Goal: Task Accomplishment & Management: Use online tool/utility

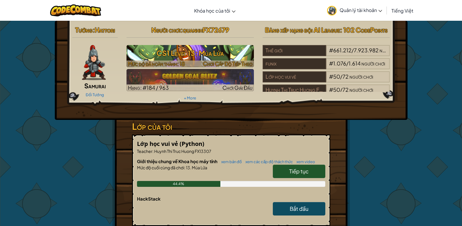
click at [205, 50] on h3 "CS1 Level 13: Múa Lửa" at bounding box center [190, 52] width 127 height 13
select select "vi"
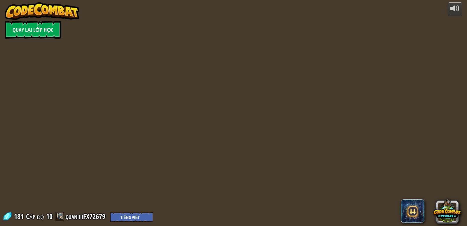
select select "vi"
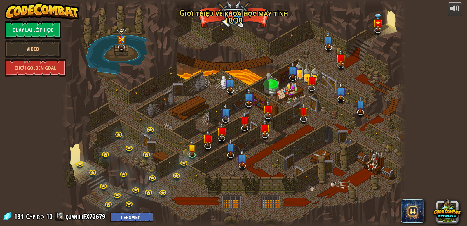
select select "vi"
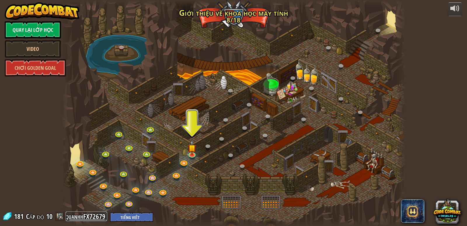
click at [75, 216] on link "quanhhFX72679" at bounding box center [86, 215] width 41 height 9
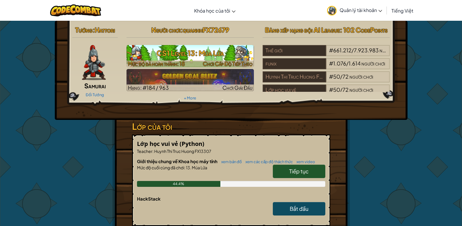
click at [166, 58] on h3 "CS1 Level 13: Múa Lửa" at bounding box center [190, 52] width 127 height 13
select select "vi"
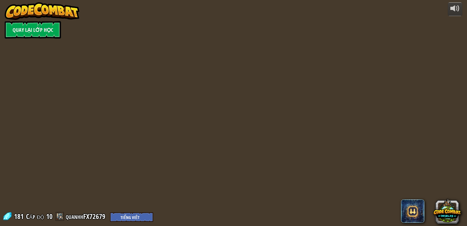
select select "vi"
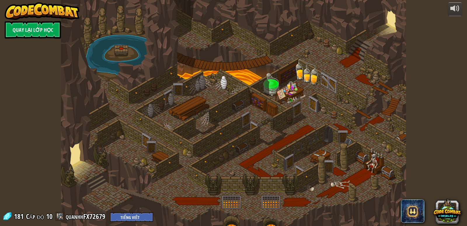
select select "vi"
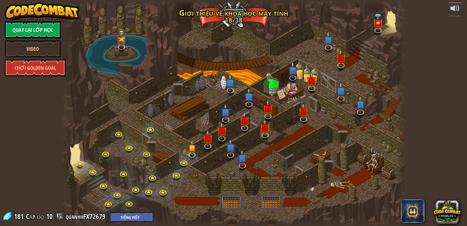
select select "vi"
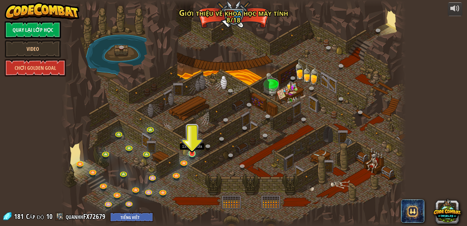
click at [191, 151] on img at bounding box center [192, 144] width 9 height 20
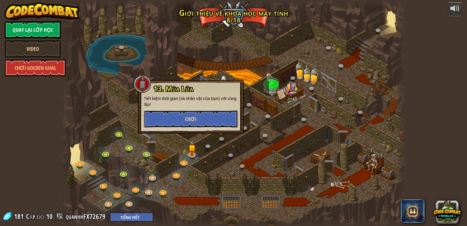
click at [167, 122] on button "Chơi" at bounding box center [191, 119] width 94 height 18
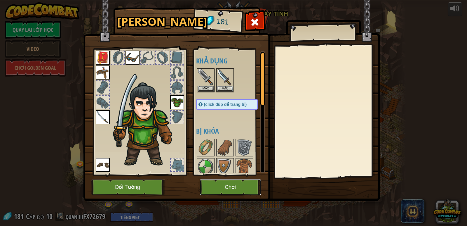
click at [221, 188] on button "Chơi" at bounding box center [230, 187] width 61 height 16
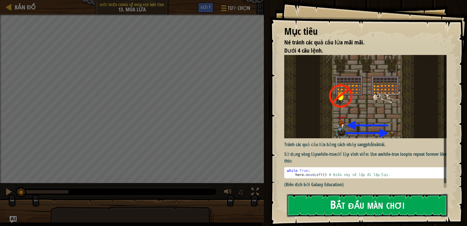
click at [356, 202] on button "Bắt đầu màn chơi" at bounding box center [367, 204] width 161 height 23
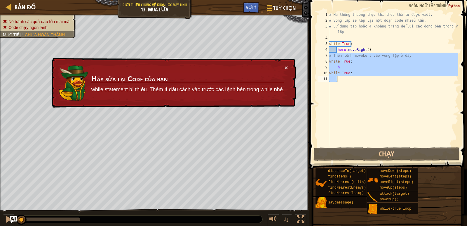
drag, startPoint x: 326, startPoint y: 57, endPoint x: 353, endPoint y: 78, distance: 34.9
click at [353, 78] on div "1 2 3 4 5 6 7 8 9 10 11 # Mã thông thường thực thi theo thứ tự được viết. # Vòn…" at bounding box center [387, 79] width 142 height 134
type textarea "while True:"
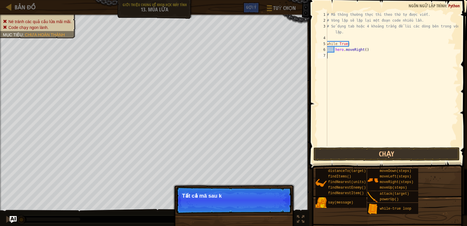
click at [333, 55] on div "# Mã thông thường thực thi theo thứ tự được viết. # Vòng lặp sẽ lặp lại một đoạ…" at bounding box center [392, 85] width 132 height 146
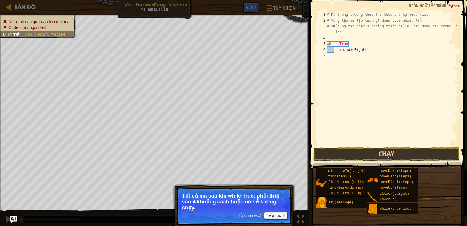
type textarea "h"
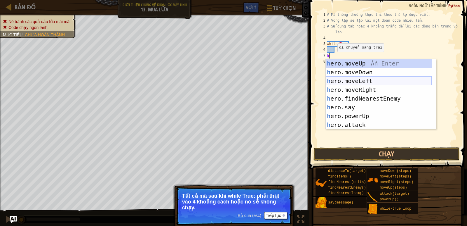
click at [347, 80] on div "h ero.moveUp Ấn Enter h ero.moveDown Ấn Enter h ero.moveLeft Ấn Enter h ero.mov…" at bounding box center [379, 103] width 106 height 88
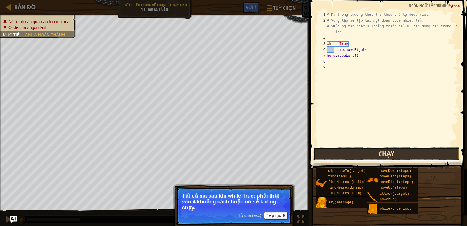
click at [383, 152] on button "Chạy" at bounding box center [386, 153] width 146 height 13
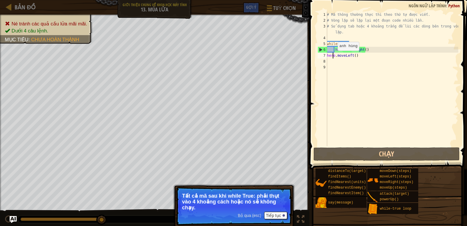
click at [332, 56] on div "# Mã thông thường thực thi theo thứ tự được viết. # Vòng lặp sẽ lặp lại một đoạ…" at bounding box center [392, 85] width 132 height 146
type textarea "hero.moveLeft()"
click at [354, 56] on div "# Mã thông thường thực thi theo thứ tự được viết. # Vòng lặp sẽ lặp lại một đoạ…" at bounding box center [392, 85] width 132 height 146
click at [303, 55] on div "Bản đồ Giới thiệu chung về Khoa học máy tính 13. Múa Lửa Tuỳ chọn Xong Gợi ý 1 …" at bounding box center [233, 113] width 467 height 226
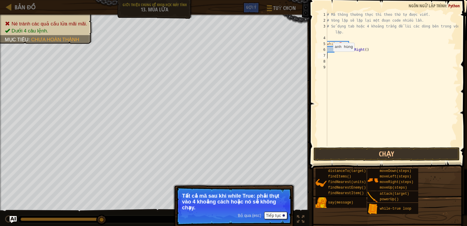
type textarea "h"
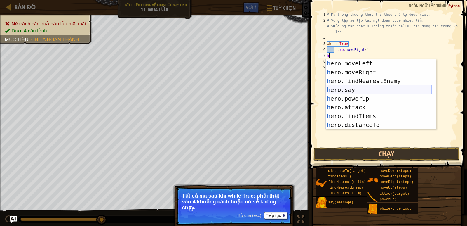
scroll to position [44, 0]
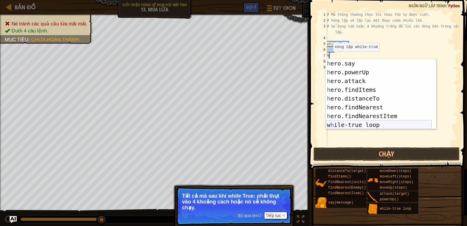
click at [345, 125] on div "h ero.say Ấn Enter h ero.powerUp Ấn Enter h ero.attack Ấn Enter h ero.findItems…" at bounding box center [379, 103] width 106 height 88
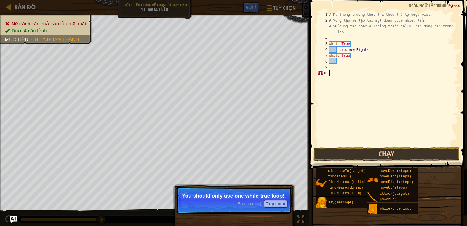
click at [333, 79] on div "# Mã thông thường thực thi theo thứ tự được viết. # Vòng lặp sẽ lặp lại một đoạ…" at bounding box center [393, 85] width 130 height 146
click at [342, 62] on div "# Mã thông thường thực thi theo thứ tự được viết. # Vòng lặp sẽ lặp lại một đoạ…" at bounding box center [393, 85] width 130 height 146
type textarea "h"
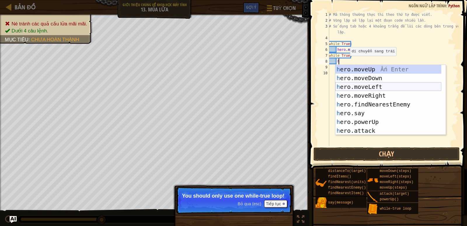
click at [373, 84] on div "h ero.moveUp Ấn Enter h ero.moveDown Ấn Enter h ero.moveLeft Ấn Enter h ero.mov…" at bounding box center [388, 109] width 106 height 88
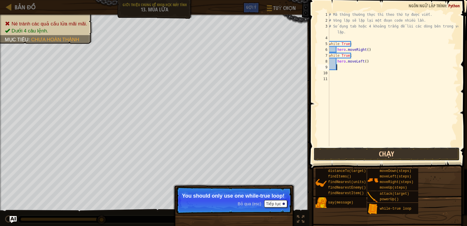
click at [355, 153] on button "Chạy" at bounding box center [386, 153] width 146 height 13
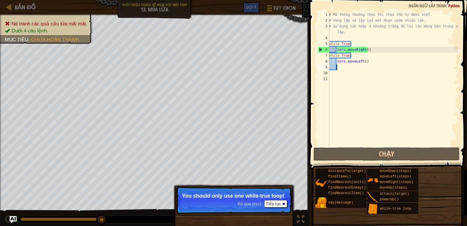
scroll to position [3, 0]
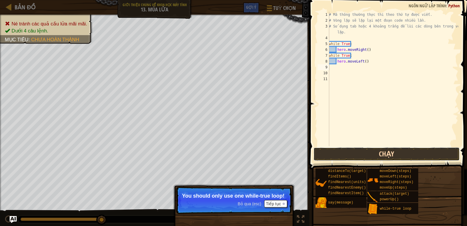
click at [351, 154] on button "Chạy" at bounding box center [386, 153] width 146 height 13
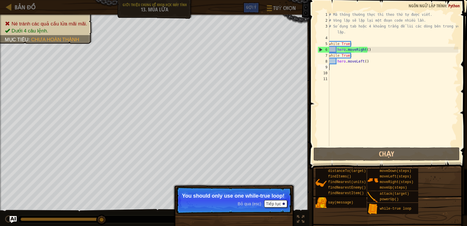
click at [353, 54] on div "# Mã thông thường thực thi theo thứ tự được viết. # Vòng lặp sẽ lặp lại một đoạ…" at bounding box center [393, 85] width 130 height 146
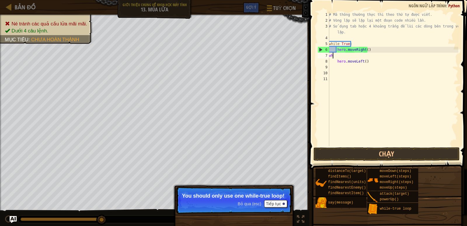
type textarea "w"
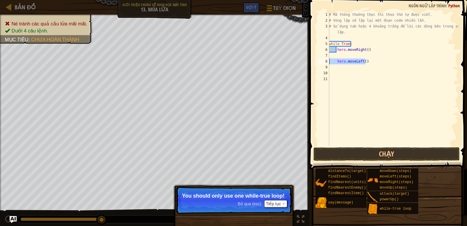
drag, startPoint x: 368, startPoint y: 61, endPoint x: 325, endPoint y: 64, distance: 43.8
click at [325, 64] on div "1 2 3 4 5 6 7 8 9 10 11 # Mã thông thường thực thi theo thứ tự được viết. # Vòn…" at bounding box center [387, 79] width 142 height 134
type textarea "hero.moveLeft()"
click at [254, 200] on div "Bỏ qua (esc) Tiếp tục" at bounding box center [261, 204] width 49 height 8
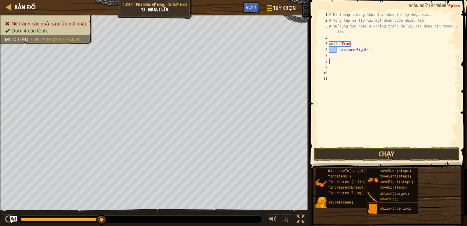
click at [337, 56] on div "# Mã thông thường thực thi theo thứ tự được viết. # Vòng lặp sẽ lặp lại một đoạ…" at bounding box center [393, 85] width 130 height 146
click at [375, 153] on button "Chạy" at bounding box center [386, 153] width 146 height 13
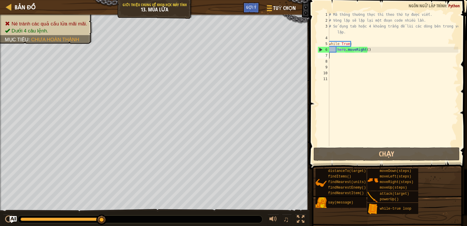
click at [331, 55] on div "# Mã thông thường thực thi theo thứ tự được viết. # Vòng lặp sẽ lặp lại một đoạ…" at bounding box center [393, 85] width 130 height 146
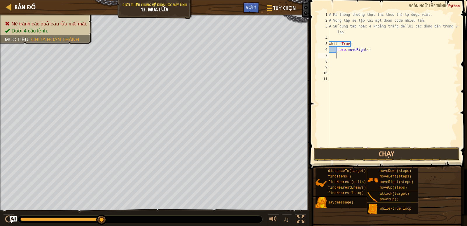
type textarea "h"
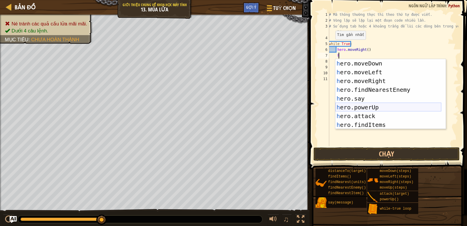
scroll to position [0, 0]
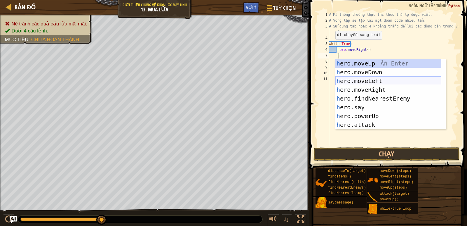
click at [356, 78] on div "h ero.moveUp Ấn Enter h ero.moveDown Ấn Enter h ero.moveLeft Ấn Enter h ero.mov…" at bounding box center [388, 103] width 106 height 88
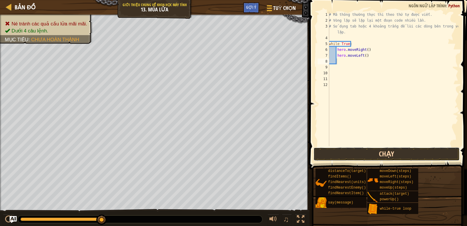
click at [379, 149] on button "Chạy" at bounding box center [386, 153] width 146 height 13
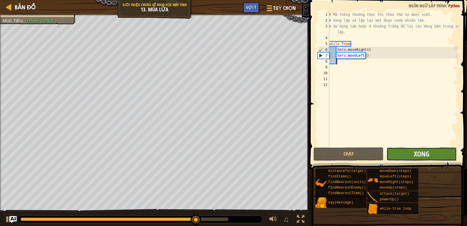
click at [415, 151] on span "Xong" at bounding box center [421, 153] width 15 height 9
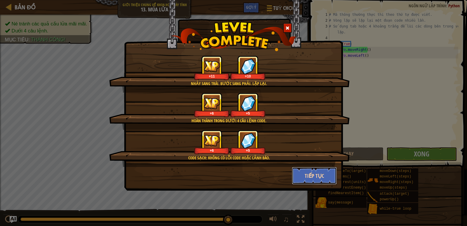
click at [314, 172] on button "Tiếp tục" at bounding box center [314, 176] width 45 height 18
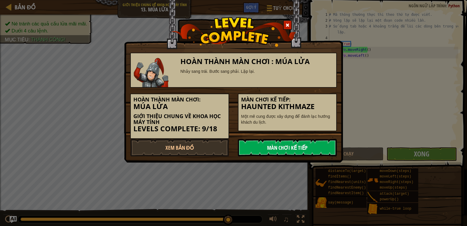
click at [274, 144] on link "Màn chơi kế tiếp" at bounding box center [287, 148] width 99 height 18
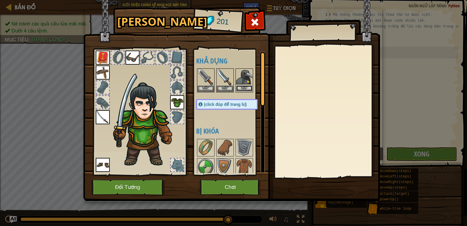
click at [243, 87] on button "Mặc" at bounding box center [244, 88] width 16 height 6
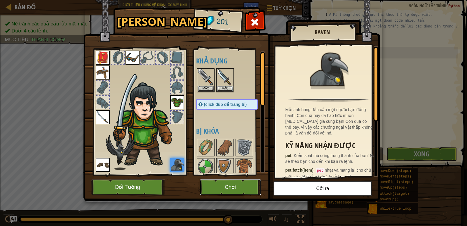
click at [225, 185] on button "Chơi" at bounding box center [230, 187] width 61 height 16
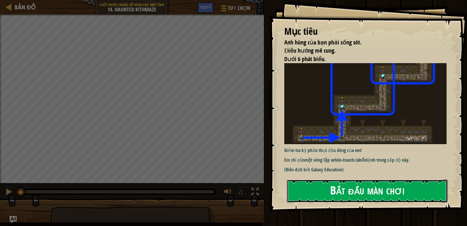
click at [342, 187] on button "Bắt đầu màn chơi" at bounding box center [367, 190] width 161 height 23
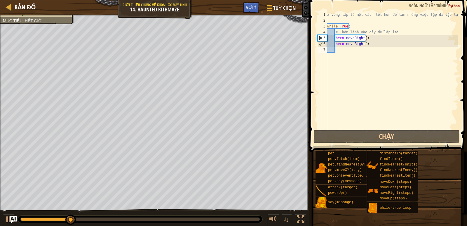
type textarea "h"
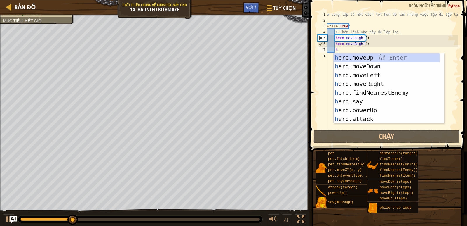
scroll to position [3, 0]
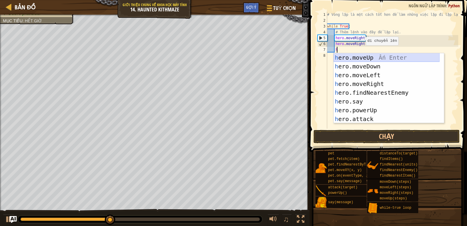
click at [357, 55] on div "h ero.moveUp Ấn Enter h ero.moveDown Ấn Enter h ero.moveLeft Ấn Enter h ero.mov…" at bounding box center [386, 97] width 106 height 88
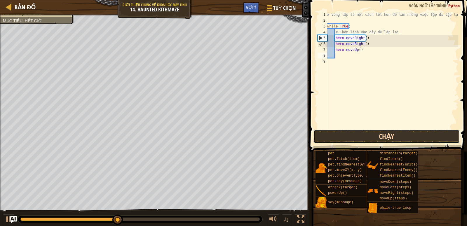
click at [358, 132] on button "Chạy" at bounding box center [386, 136] width 146 height 13
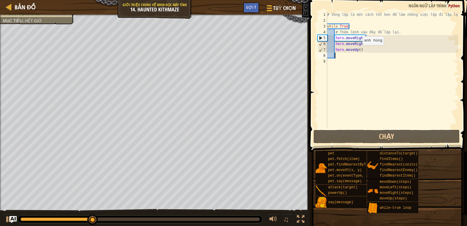
click at [357, 50] on div "# Vòng lặp là một cách tốt hơn để làm những việc lặp đi lặp lại. while True : #…" at bounding box center [392, 76] width 132 height 128
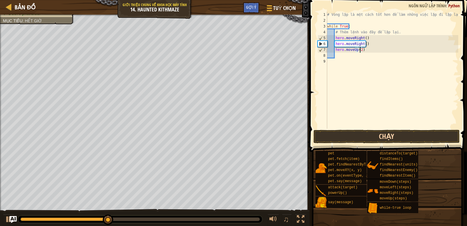
type textarea "hero.moveUp(2)"
click at [367, 138] on button "Chạy" at bounding box center [386, 136] width 146 height 13
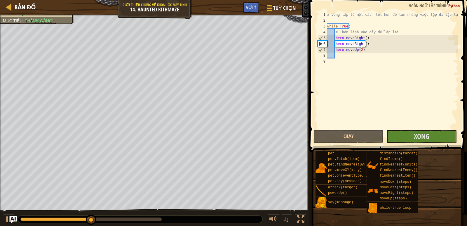
click at [423, 139] on span "Xong" at bounding box center [421, 135] width 15 height 9
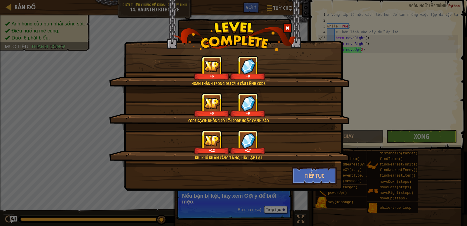
click at [250, 70] on img at bounding box center [247, 66] width 15 height 16
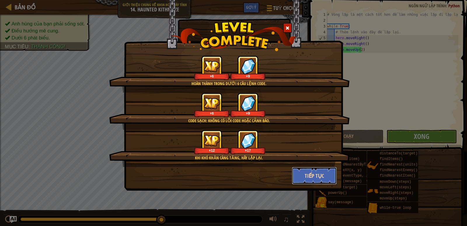
click at [295, 177] on button "Tiếp tục" at bounding box center [314, 176] width 45 height 18
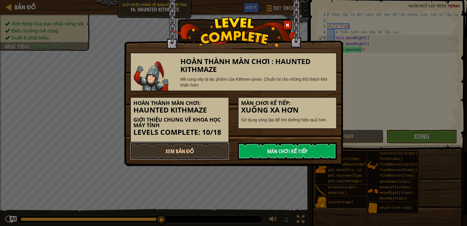
click at [205, 154] on link "Xem Bản Đồ" at bounding box center [179, 151] width 99 height 18
select select "vi"
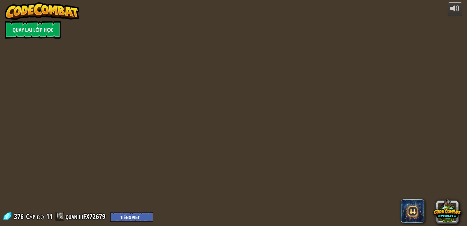
select select "vi"
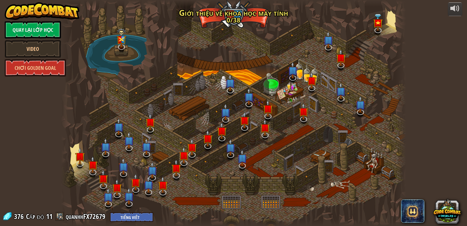
select select "vi"
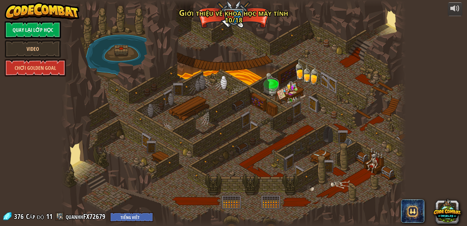
select select "vi"
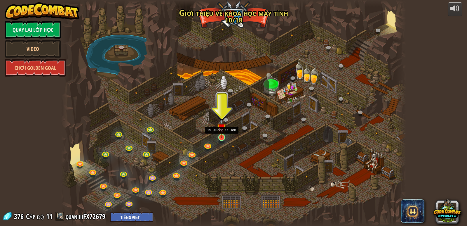
click at [219, 137] on img at bounding box center [221, 128] width 9 height 20
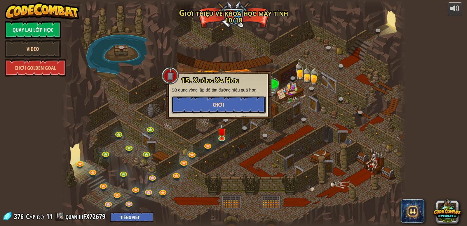
click at [219, 112] on button "Chơi" at bounding box center [219, 105] width 94 height 18
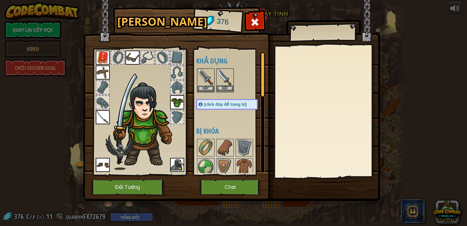
click at [226, 78] on img at bounding box center [225, 77] width 16 height 16
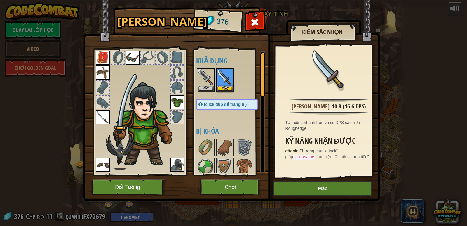
click at [121, 106] on img at bounding box center [145, 124] width 71 height 85
click at [102, 116] on img at bounding box center [103, 117] width 14 height 14
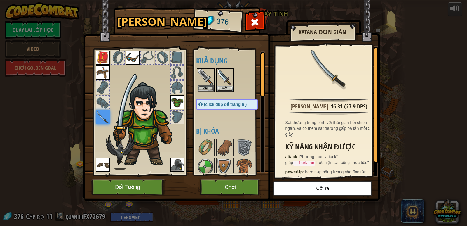
click at [209, 78] on img at bounding box center [206, 77] width 16 height 16
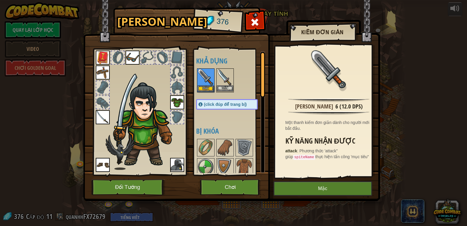
click at [216, 77] on div "Mặc" at bounding box center [225, 80] width 18 height 24
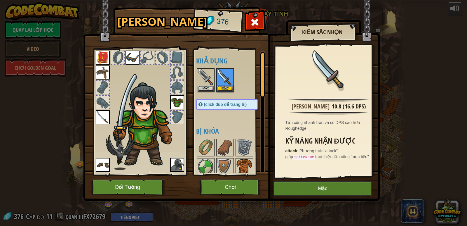
click at [242, 165] on img at bounding box center [244, 166] width 16 height 16
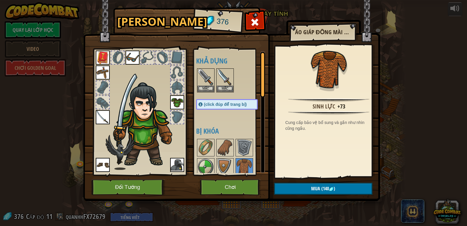
click at [182, 102] on img at bounding box center [177, 102] width 14 height 14
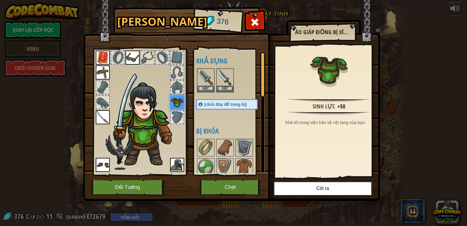
click at [246, 148] on img at bounding box center [244, 147] width 16 height 16
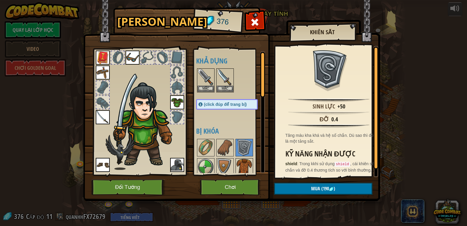
click at [243, 164] on img at bounding box center [244, 166] width 16 height 16
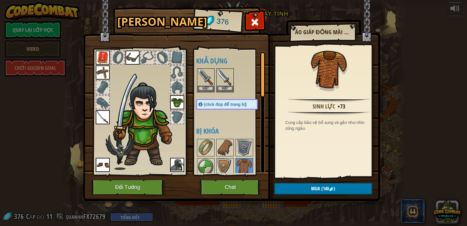
scroll to position [29, 0]
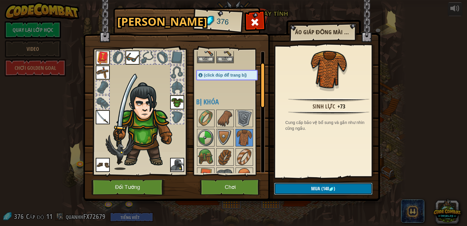
click at [310, 187] on button "Mua (140 )" at bounding box center [323, 188] width 98 height 12
click at [307, 186] on button "Xác nhận" at bounding box center [323, 188] width 98 height 12
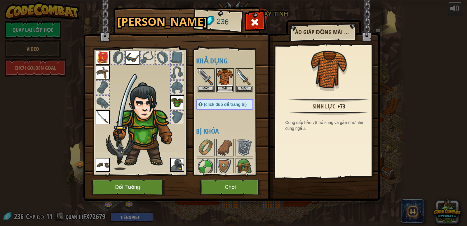
click at [224, 88] on button "Mặc" at bounding box center [225, 88] width 16 height 6
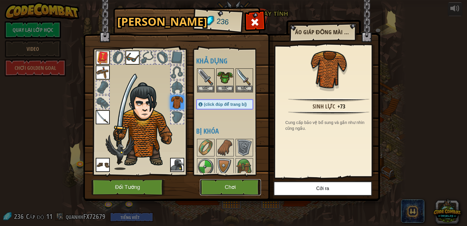
click at [237, 190] on button "Chơi" at bounding box center [230, 187] width 61 height 16
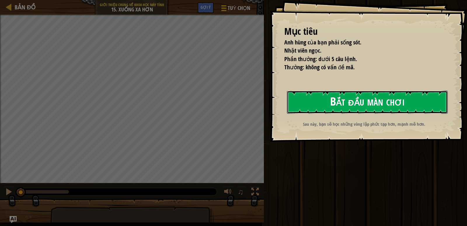
click at [338, 96] on button "Bắt đầu màn chơi" at bounding box center [367, 101] width 161 height 23
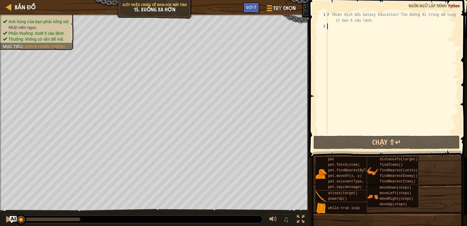
type textarea "h"
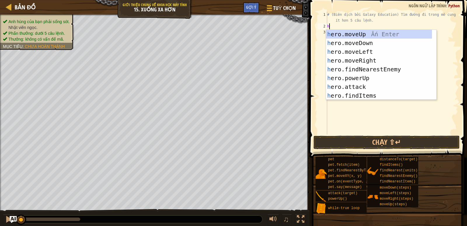
scroll to position [53, 0]
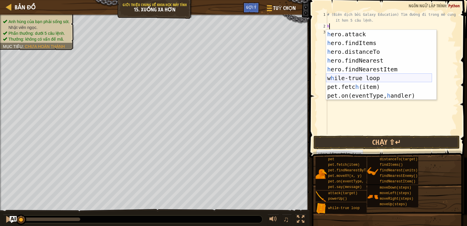
click at [343, 81] on div "h ero.attack Ấn Enter h ero.findItems Ấn Enter h ero.distanceTo Ấn Enter h ero.…" at bounding box center [379, 74] width 106 height 88
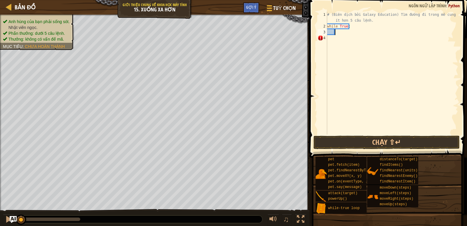
type textarea "h"
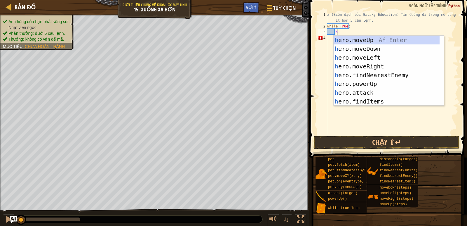
scroll to position [0, 0]
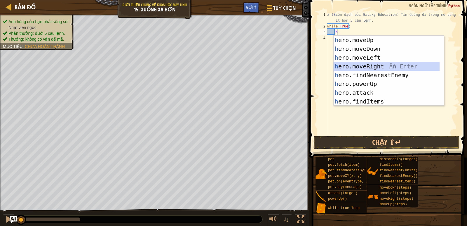
click at [378, 65] on div "h ero.moveUp Ấn Enter h ero.moveDown Ấn Enter h ero.moveLeft Ấn Enter h ero.mov…" at bounding box center [386, 80] width 106 height 88
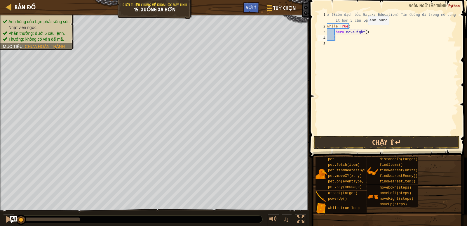
click at [363, 31] on div "# (Biên dịch bởi Galaxy Education) Tìm đường đi trong mê cung với ít hơn 5 câu …" at bounding box center [392, 82] width 132 height 140
type textarea "hero.moveRight(2)"
click at [343, 38] on div "# (Biên dịch bởi Galaxy Education) Tìm đường đi trong mê cung với ít hơn 5 câu …" at bounding box center [392, 82] width 132 height 140
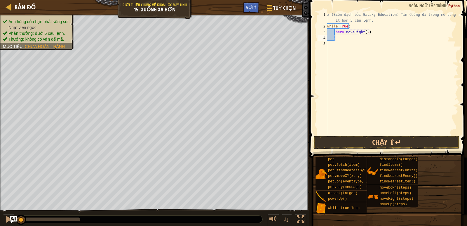
type textarea "h"
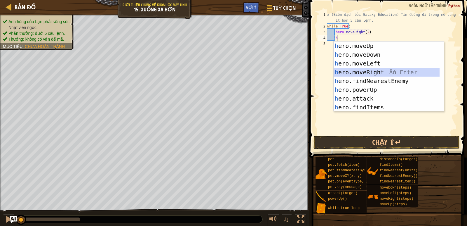
click at [357, 74] on div "h ero.moveUp Ấn Enter h ero.moveDown Ấn Enter h ero.moveLeft Ấn Enter h ero.mov…" at bounding box center [386, 85] width 106 height 88
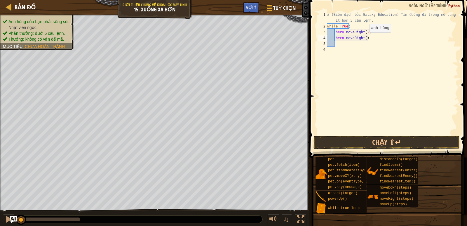
click at [364, 38] on div "# (Biên dịch bởi Galaxy Education) Tìm đường đi trong mê cung với ít hơn 5 câu …" at bounding box center [392, 82] width 132 height 140
type textarea "hero.moveRight(2)"
click at [349, 44] on div "# (Biên dịch bởi Galaxy Education) Tìm đường đi trong mê cung với ít hơn 5 câu …" at bounding box center [392, 82] width 132 height 140
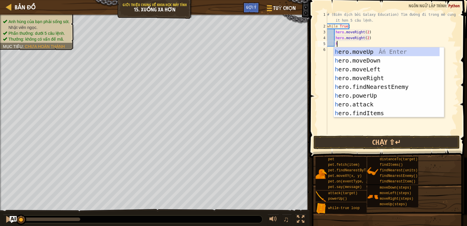
type textarea "h"
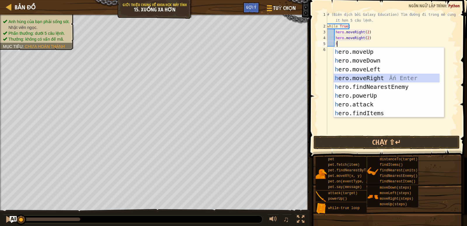
click at [382, 75] on div "h ero.moveUp Ấn Enter h ero.moveDown Ấn Enter h ero.moveLeft Ấn Enter h ero.mov…" at bounding box center [386, 91] width 106 height 88
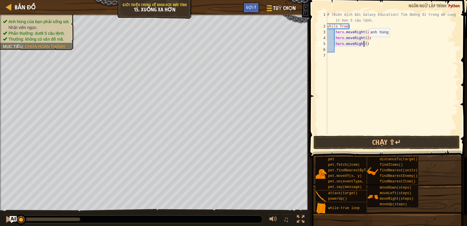
click at [364, 43] on div "# (Biên dịch bởi Galaxy Education) Tìm đường đi trong mê cung với ít hơn 5 câu …" at bounding box center [392, 82] width 132 height 140
type textarea "hero.moveRight(2)"
click at [377, 143] on button "Chạy ⇧↵" at bounding box center [386, 141] width 146 height 13
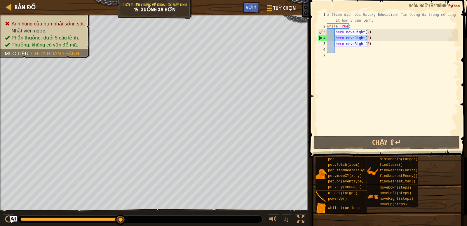
drag, startPoint x: 367, startPoint y: 36, endPoint x: 334, endPoint y: 38, distance: 32.4
click at [334, 38] on div "# (Biên dịch bởi Galaxy Education) Tìm đường đi trong mê cung với ít hơn 5 câu …" at bounding box center [392, 82] width 132 height 140
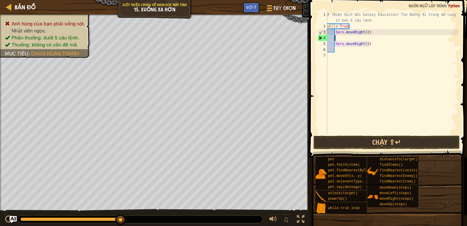
scroll to position [3, 0]
drag, startPoint x: 368, startPoint y: 43, endPoint x: 333, endPoint y: 43, distance: 35.0
click at [333, 43] on div "# (Biên dịch bởi Galaxy Education) Tìm đường đi trong mê cung với ít hơn 5 câu …" at bounding box center [392, 82] width 132 height 140
type textarea "hero.moveRight(2)"
click at [336, 39] on div "# (Biên dịch bởi Galaxy Education) Tìm đường đi trong mê cung với ít hơn 5 câu …" at bounding box center [392, 82] width 132 height 140
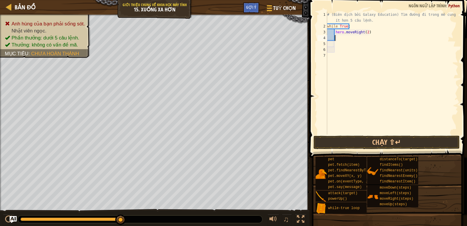
type textarea "h"
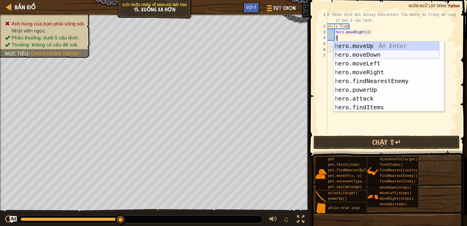
click at [375, 55] on div "h ero.moveUp Ấn Enter h ero.moveDown Ấn Enter h ero.moveLeft Ấn Enter h ero.mov…" at bounding box center [386, 85] width 106 height 88
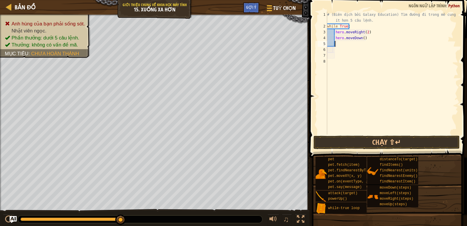
type textarea "h"
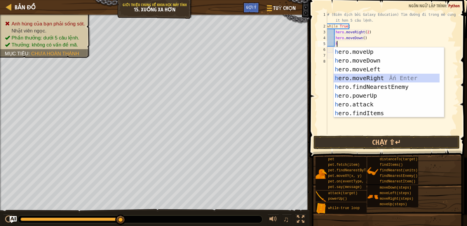
click at [373, 78] on div "h ero.moveUp Ấn Enter h ero.moveDown Ấn Enter h ero.moveLeft Ấn Enter h ero.mov…" at bounding box center [386, 91] width 106 height 88
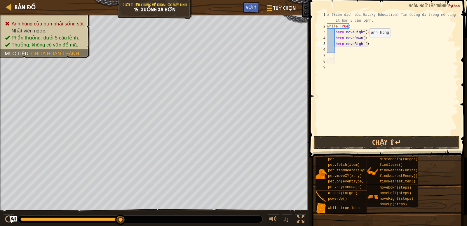
click at [364, 43] on div "# (Biên dịch bởi Galaxy Education) Tìm đường đi trong mê cung với ít hơn 5 câu …" at bounding box center [392, 82] width 132 height 140
type textarea "hero.moveRight(2)"
click at [341, 48] on div "# (Biên dịch bởi Galaxy Education) Tìm đường đi trong mê cung với ít hơn 5 câu …" at bounding box center [392, 82] width 132 height 140
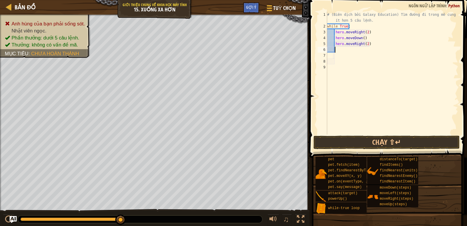
type textarea "h"
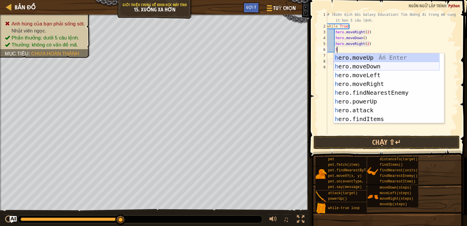
click at [372, 67] on div "h ero.moveUp Ấn Enter h ero.moveDown Ấn Enter h ero.moveLeft Ấn Enter h ero.mov…" at bounding box center [386, 97] width 106 height 88
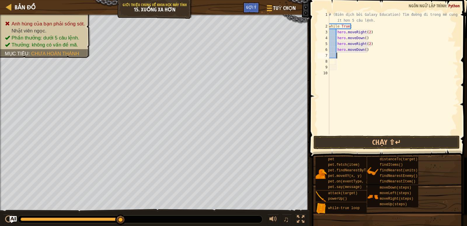
type textarea "h"
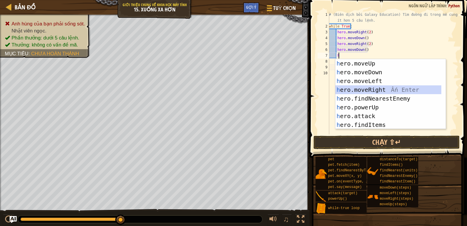
click at [380, 88] on div "h ero.moveUp Ấn Enter h ero.moveDown Ấn Enter h ero.moveLeft Ấn Enter h ero.mov…" at bounding box center [388, 103] width 106 height 88
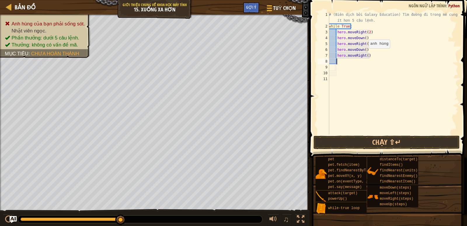
click at [365, 54] on div "# (Biên dịch bởi Galaxy Education) Tìm đường đi trong mê cung với ít hơn 5 câu …" at bounding box center [393, 82] width 130 height 140
type textarea "hero.moveRight(2)"
click at [344, 138] on button "Chạy ⇧↵" at bounding box center [386, 141] width 146 height 13
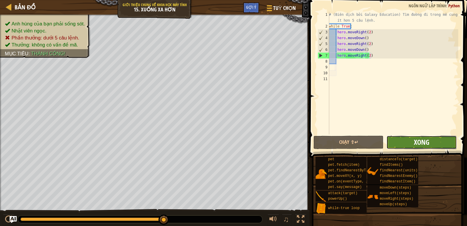
click at [414, 140] on button "Xong" at bounding box center [421, 141] width 70 height 13
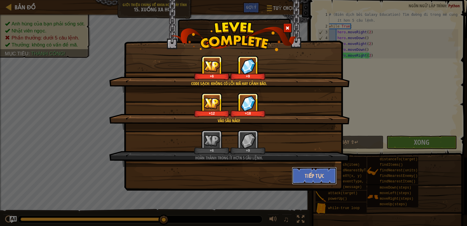
click at [316, 173] on button "Tiếp tục" at bounding box center [314, 176] width 45 height 18
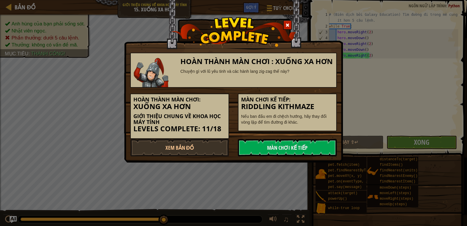
click at [216, 168] on div "Hoàn thành màn chơi : Xuống Xa Hơn Chuyện gì với lũ yêu tinh và các hành lang z…" at bounding box center [233, 113] width 467 height 226
click at [270, 142] on link "Màn chơi kế tiếp" at bounding box center [287, 148] width 99 height 18
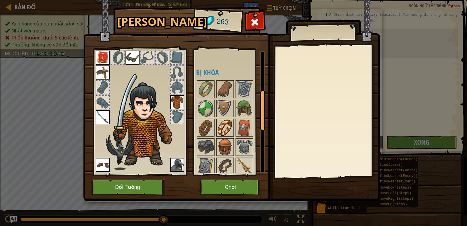
scroll to position [146, 0]
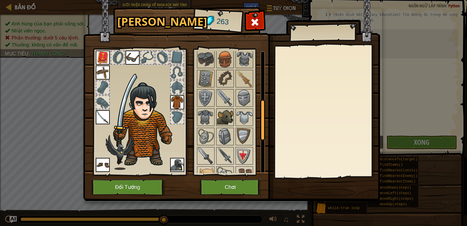
click at [223, 117] on img at bounding box center [225, 117] width 16 height 16
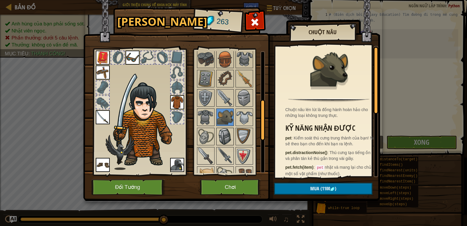
scroll to position [204, 0]
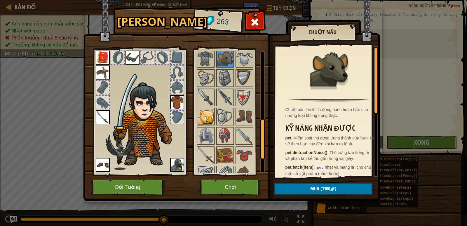
click at [205, 116] on img at bounding box center [206, 116] width 16 height 16
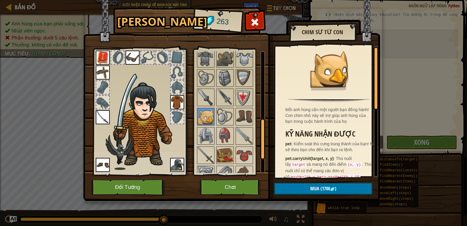
scroll to position [254, 0]
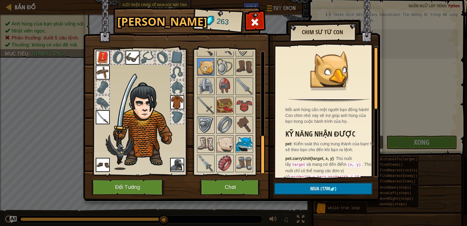
click at [243, 146] on img at bounding box center [244, 144] width 16 height 16
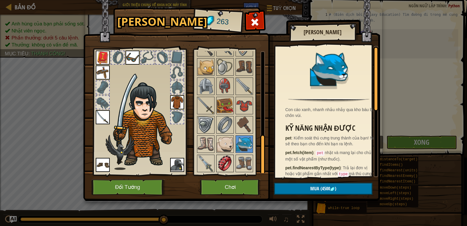
click at [230, 162] on img at bounding box center [225, 163] width 16 height 16
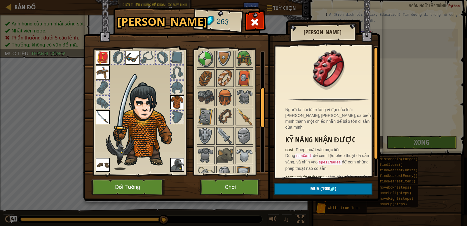
scroll to position [0, 0]
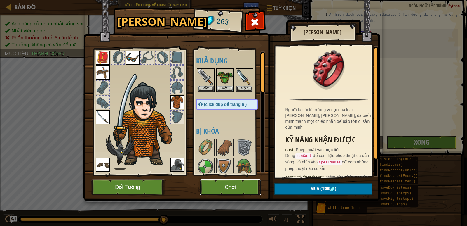
click at [234, 192] on button "Chơi" at bounding box center [230, 187] width 61 height 16
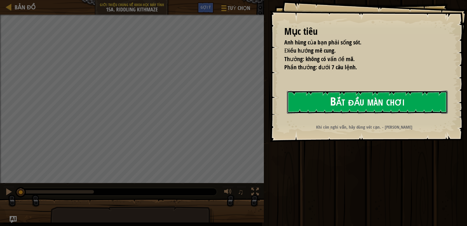
click at [351, 109] on button "Bắt đầu màn chơi" at bounding box center [367, 101] width 161 height 23
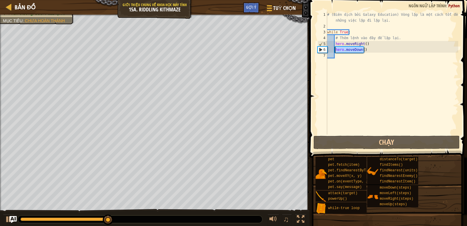
drag, startPoint x: 363, startPoint y: 49, endPoint x: 334, endPoint y: 52, distance: 29.0
click at [334, 52] on div "# (Biên dịch bởi Galaxy Education) Vòng lặp là một cách tốt để làm những việc l…" at bounding box center [392, 82] width 132 height 140
type textarea "hero.moveDown()"
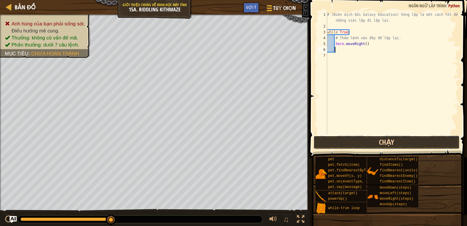
click at [396, 139] on button "Chạy" at bounding box center [386, 141] width 146 height 13
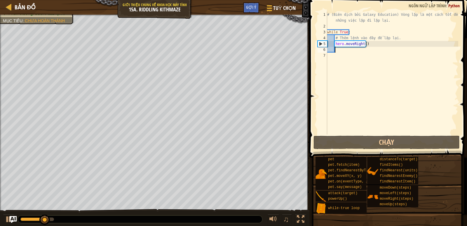
type textarea "h"
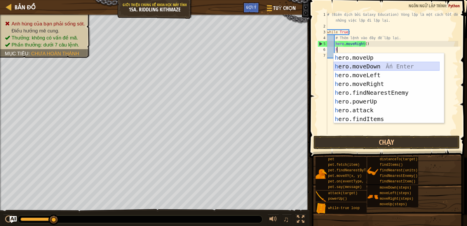
click at [360, 65] on div "h ero.moveUp Ấn Enter h ero.moveDown Ấn Enter h ero.moveLeft Ấn Enter h ero.mov…" at bounding box center [386, 97] width 106 height 88
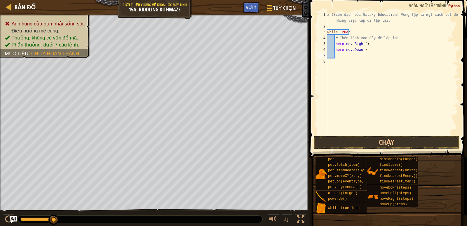
type textarea "h"
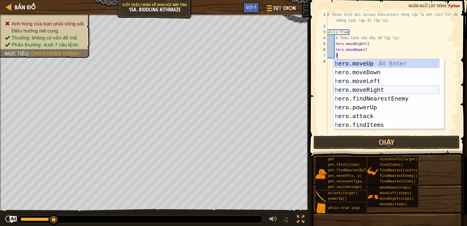
click at [359, 90] on div "h ero.moveUp Ấn Enter h ero.moveDown Ấn Enter h ero.moveLeft Ấn Enter h ero.mov…" at bounding box center [386, 103] width 106 height 88
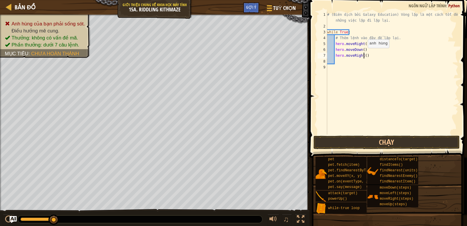
click at [363, 54] on div "# (Biên dịch bởi Galaxy Education) Vòng lặp là một cách tốt để làm những việc l…" at bounding box center [392, 82] width 132 height 140
type textarea "hero.moveRight(2)"
click at [388, 139] on button "Chạy" at bounding box center [386, 141] width 146 height 13
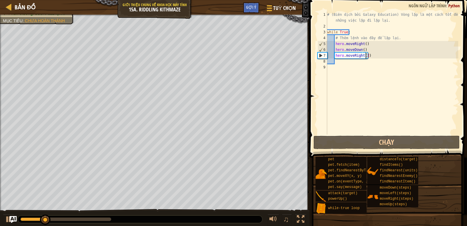
click at [338, 62] on div "# (Biên dịch bởi Galaxy Education) Vòng lặp là một cách tốt để làm những việc l…" at bounding box center [392, 82] width 132 height 140
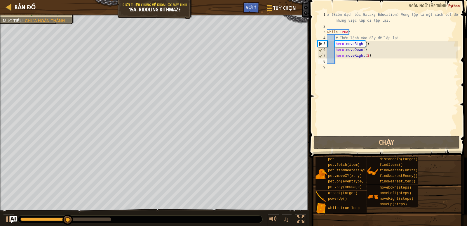
type textarea "h"
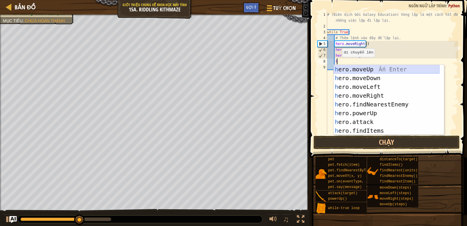
click at [357, 67] on div "h ero.moveUp Ấn Enter h ero.moveDown Ấn Enter h ero.moveLeft Ấn Enter h ero.mov…" at bounding box center [386, 109] width 106 height 88
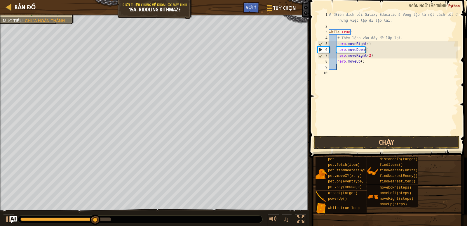
type textarea "h"
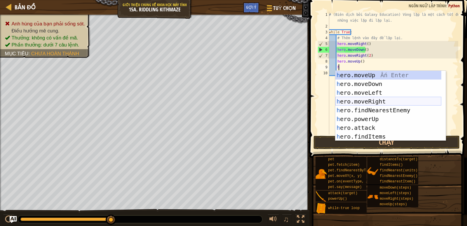
click at [371, 99] on div "h ero.moveUp Ấn Enter h ero.moveDown Ấn Enter h ero.moveLeft Ấn Enter h ero.mov…" at bounding box center [388, 115] width 106 height 88
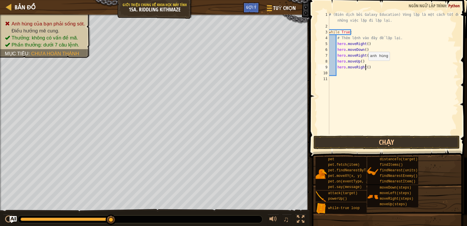
click at [366, 66] on div "# (Biên dịch bởi Galaxy Education) Vòng lặp là một cách tốt để làm những việc l…" at bounding box center [393, 82] width 130 height 140
type textarea "hero.moveRight(2)"
click at [336, 71] on div "# (Biên dịch bởi Galaxy Education) Vòng lặp là một cách tốt để làm những việc l…" at bounding box center [393, 82] width 130 height 140
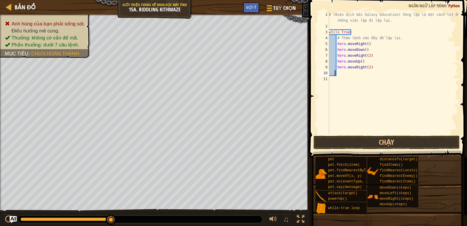
click at [341, 71] on div "# (Biên dịch bởi Galaxy Education) Vòng lặp là một cách tốt để làm những việc l…" at bounding box center [393, 82] width 130 height 140
type textarea "h"
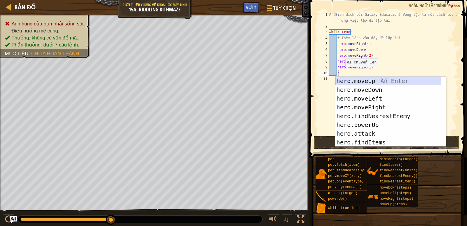
click at [364, 85] on div "h ero.moveUp Ấn Enter h ero.moveDown Ấn Enter h ero.moveLeft Ấn Enter h ero.mov…" at bounding box center [388, 120] width 106 height 88
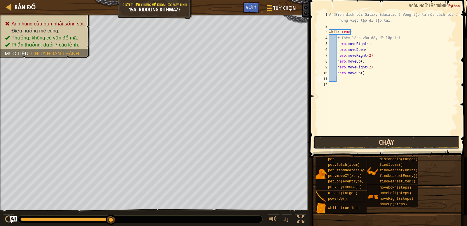
click at [365, 136] on button "Chạy" at bounding box center [386, 141] width 146 height 13
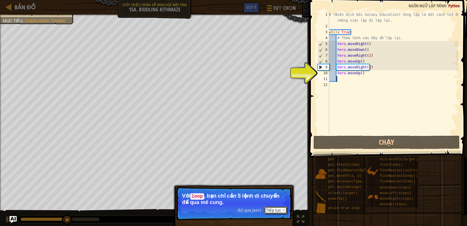
click at [266, 213] on button "Tiếp tục" at bounding box center [275, 210] width 23 height 8
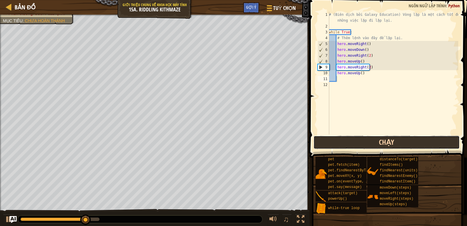
click at [348, 140] on button "Chạy" at bounding box center [386, 141] width 146 height 13
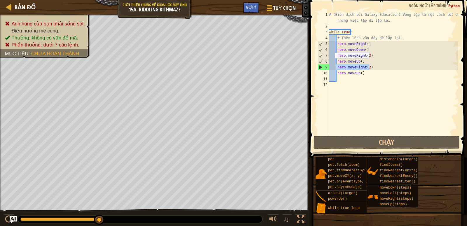
drag, startPoint x: 368, startPoint y: 66, endPoint x: 336, endPoint y: 69, distance: 32.5
click at [336, 69] on div "# (Biên dịch bởi Galaxy Education) Vòng lặp là một cách tốt để làm những việc l…" at bounding box center [393, 82] width 130 height 140
type textarea "hero.moveRight(2)"
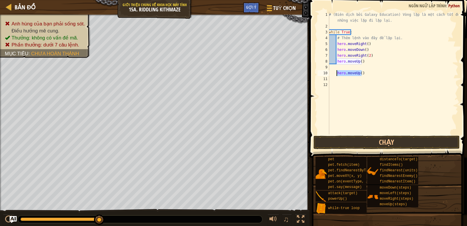
drag, startPoint x: 361, startPoint y: 71, endPoint x: 336, endPoint y: 71, distance: 25.4
click at [336, 71] on div "# (Biên dịch bởi Galaxy Education) Vòng lặp là một cách tốt để làm những việc l…" at bounding box center [393, 82] width 130 height 140
type textarea "hero.moveUp()"
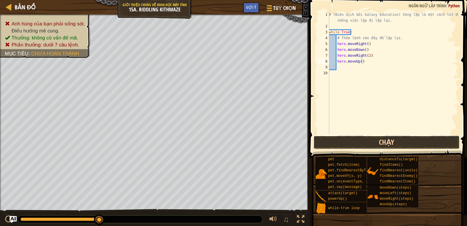
click at [354, 139] on button "Chạy" at bounding box center [386, 141] width 146 height 13
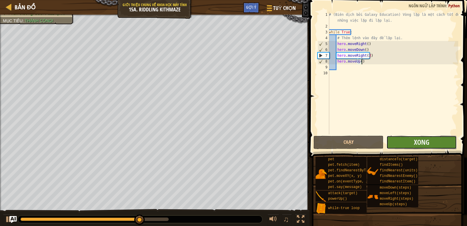
click at [433, 138] on button "Xong" at bounding box center [421, 141] width 70 height 13
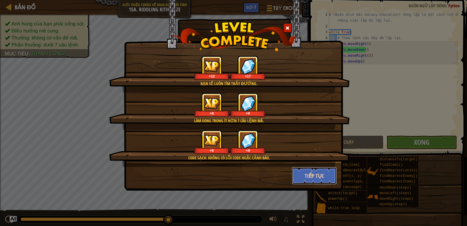
click at [312, 167] on button "Tiếp tục" at bounding box center [314, 176] width 45 height 18
click at [312, 174] on div "Bạn sẽ luôn tìm thấy đường. +12 +17 Làm xong trong ít hơn 7 câu lệnh mã. +6 +9 …" at bounding box center [233, 95] width 219 height 190
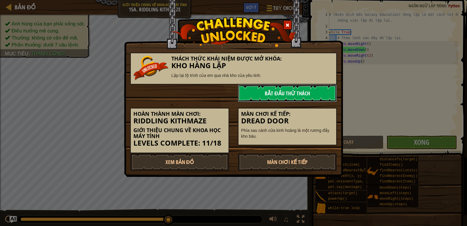
click at [280, 91] on link "Bắt đầu Thử Thách" at bounding box center [287, 93] width 99 height 18
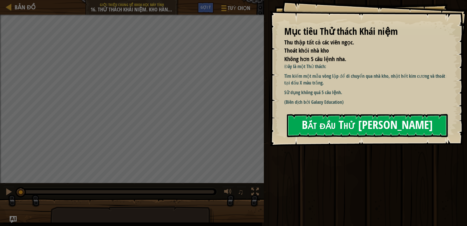
click at [308, 115] on button "Bắt đầu Thử [PERSON_NAME]" at bounding box center [367, 125] width 161 height 23
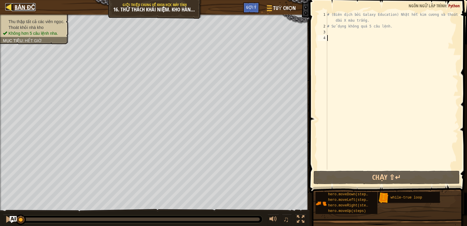
click at [26, 8] on span "Bản đồ" at bounding box center [25, 7] width 21 height 8
select select "vi"
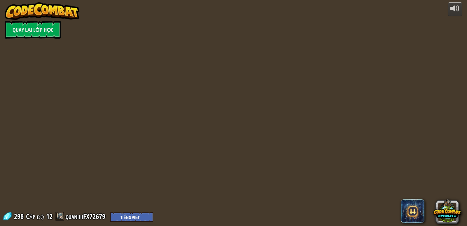
select select "vi"
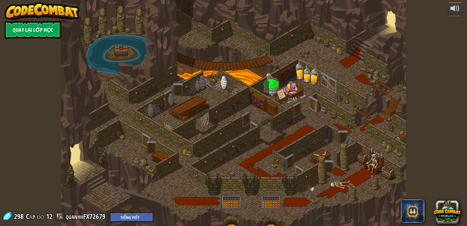
select select "vi"
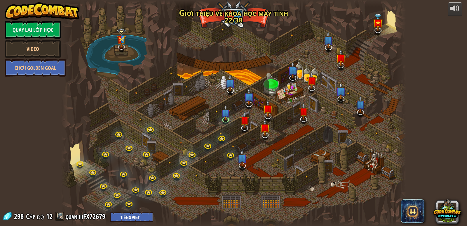
select select "vi"
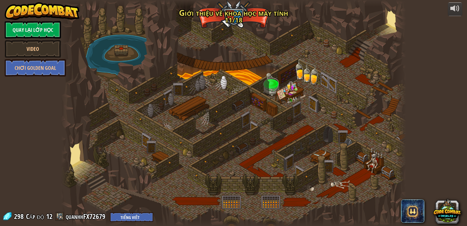
select select "vi"
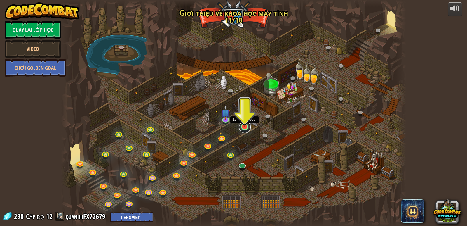
click at [246, 128] on link at bounding box center [245, 127] width 12 height 12
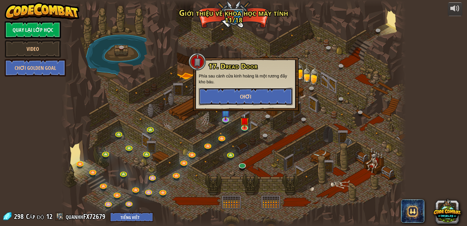
click at [253, 102] on button "Chơi" at bounding box center [246, 97] width 94 height 18
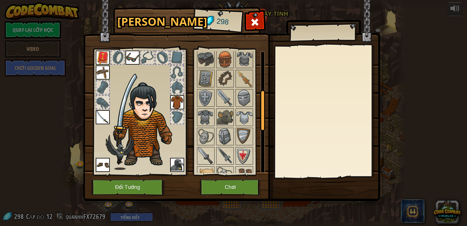
scroll to position [117, 0]
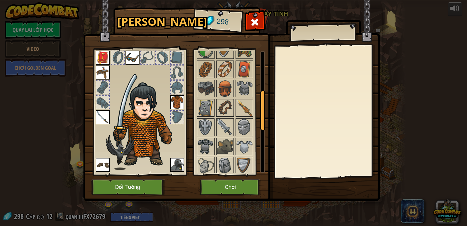
click at [206, 143] on img at bounding box center [206, 146] width 16 height 16
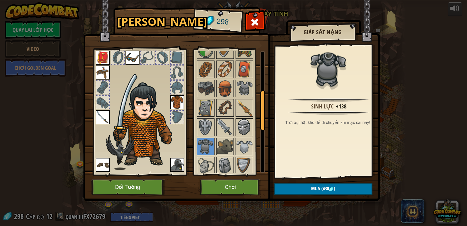
click at [236, 135] on div at bounding box center [244, 127] width 18 height 18
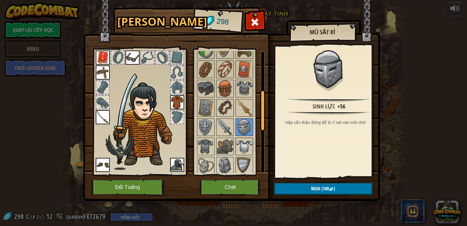
click at [244, 146] on img at bounding box center [244, 146] width 16 height 16
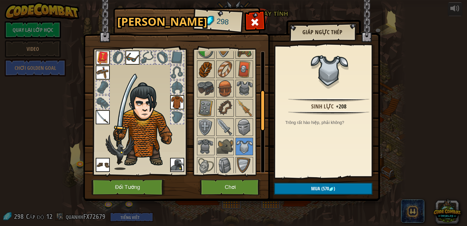
click at [213, 71] on img at bounding box center [206, 69] width 16 height 16
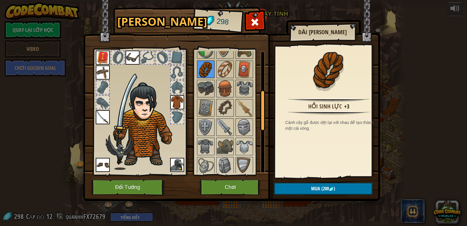
click at [209, 72] on img at bounding box center [206, 69] width 16 height 16
click at [246, 111] on img at bounding box center [244, 107] width 16 height 16
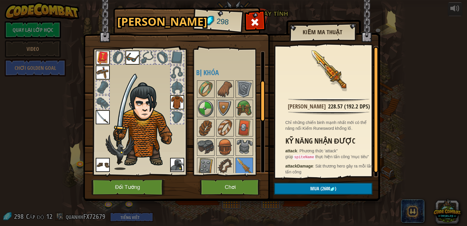
scroll to position [0, 0]
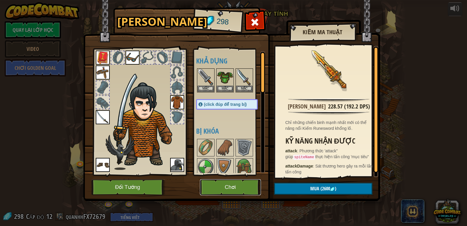
click at [224, 192] on button "Chơi" at bounding box center [230, 187] width 61 height 16
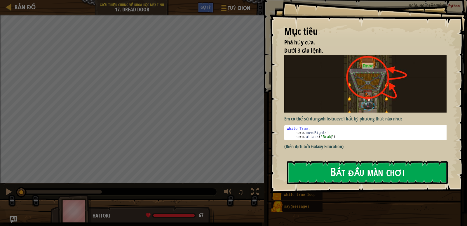
click at [300, 163] on button "Bắt đầu màn chơi" at bounding box center [367, 172] width 161 height 23
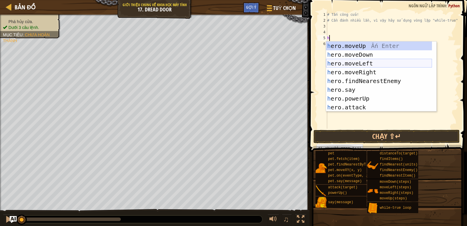
scroll to position [61, 0]
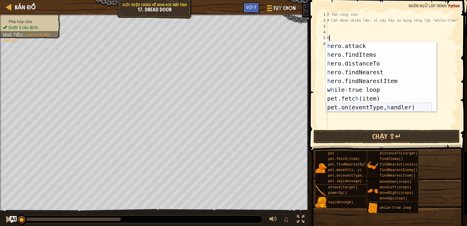
click at [365, 106] on div "h ero.attack Ấn Enter h ero.findItems Ấn Enter h ero.distanceTo Ấn Enter h ero.…" at bounding box center [379, 85] width 106 height 88
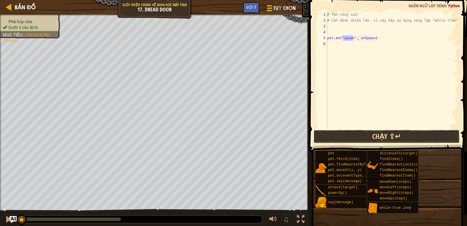
click at [375, 134] on button "Chạy ⇧↵" at bounding box center [386, 136] width 146 height 13
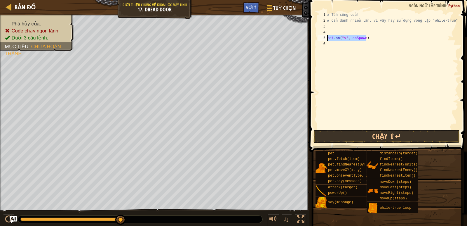
click at [297, 22] on div "Bản đồ Giới thiệu chung về Khoa học máy tính 17. Dread Door Tuỳ chọn Xong Gợi ý…" at bounding box center [233, 113] width 467 height 226
type textarea "# Cần đánh nhiều lần, vì vậy hãy sử dụng vòng lặp "while-true"."
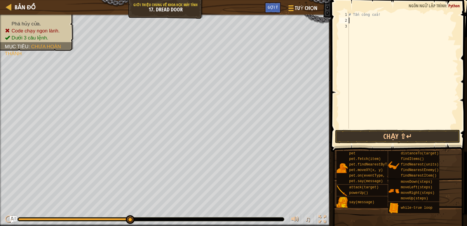
type textarea "h"
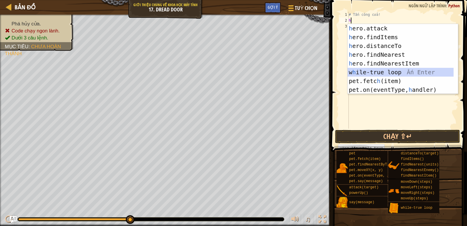
click at [383, 70] on div "h ero.attack Ấn Enter h ero.findItems Ấn Enter h ero.distanceTo Ấn Enter h ero.…" at bounding box center [400, 68] width 106 height 88
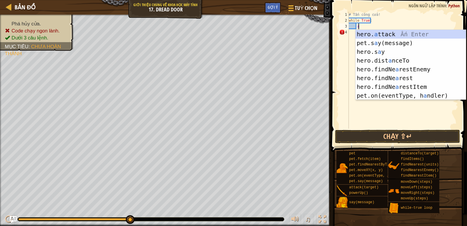
scroll to position [3, 1]
click at [371, 33] on div "hero. a ttack Ấn Enter pet.s a y(message) Ấn Enter hero.s a y [DEMOGRAPHIC_DATA…" at bounding box center [410, 74] width 110 height 88
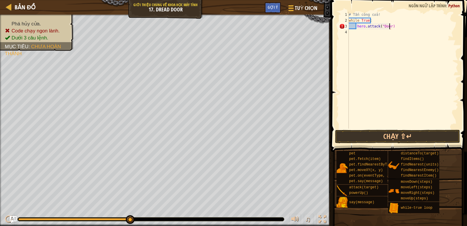
scroll to position [3, 4]
type textarea "hero.attack("Door")"
click at [410, 139] on button "Chạy ⇧↵" at bounding box center [397, 136] width 125 height 13
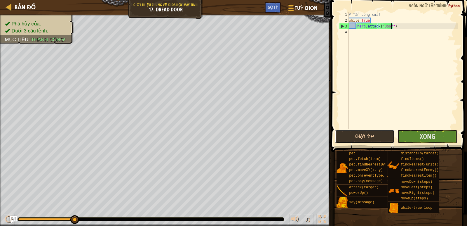
click at [380, 133] on button "Chạy ⇧↵" at bounding box center [365, 136] width 60 height 13
click at [359, 34] on div "# Tấn công cửa! while True : hero . attack ( "Door" )" at bounding box center [402, 76] width 111 height 128
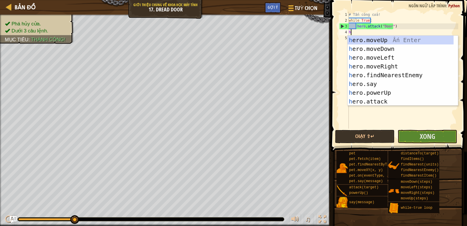
scroll to position [0, 0]
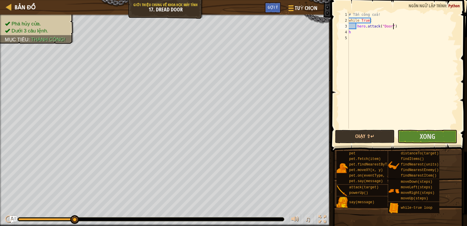
click at [395, 27] on div "# Tấn công cửa! while True : hero . attack ( "Door" ) h" at bounding box center [402, 76] width 111 height 128
type textarea "hero.attack("Door")"
type textarea "h"
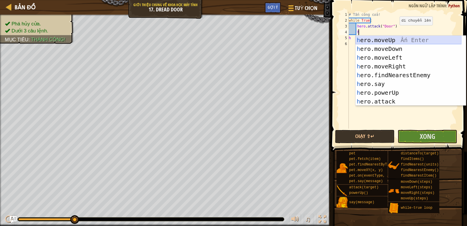
click at [390, 41] on div "h ero.moveUp Ấn Enter h ero.moveDown Ấn Enter h ero.moveLeft Ấn Enter h ero.mov…" at bounding box center [408, 80] width 106 height 88
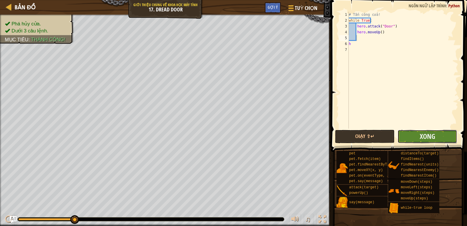
click at [438, 131] on button "Xong" at bounding box center [427, 136] width 60 height 13
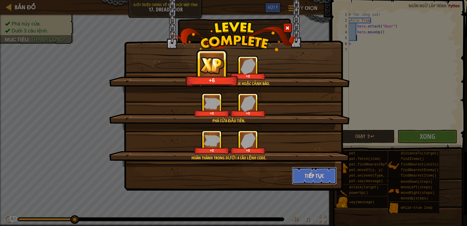
click at [306, 170] on button "Tiếp tục" at bounding box center [314, 176] width 45 height 18
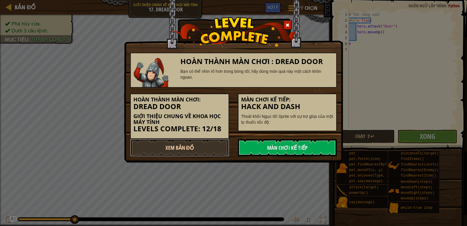
click at [182, 147] on link "Xem Bản Đồ" at bounding box center [179, 148] width 99 height 18
select select "vi"
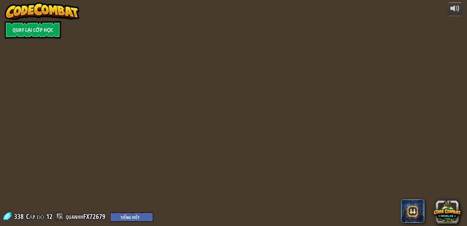
select select "vi"
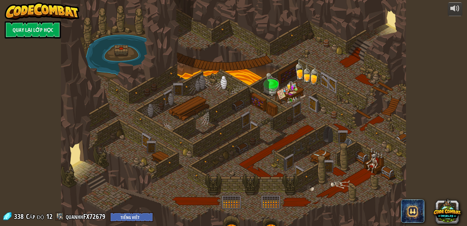
select select "vi"
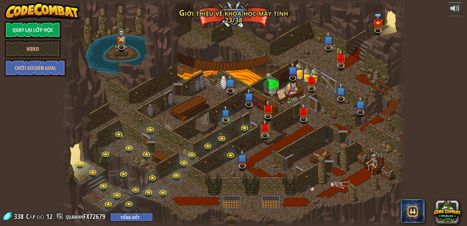
select select "vi"
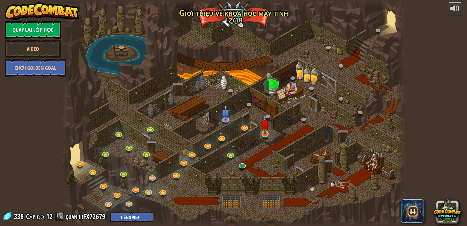
select select "vi"
click at [264, 135] on link at bounding box center [265, 135] width 12 height 9
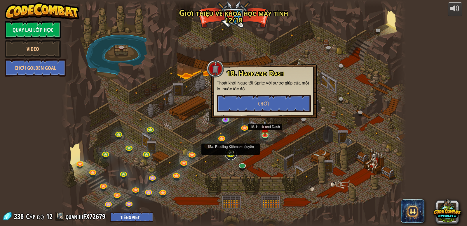
click at [228, 157] on link at bounding box center [231, 154] width 12 height 12
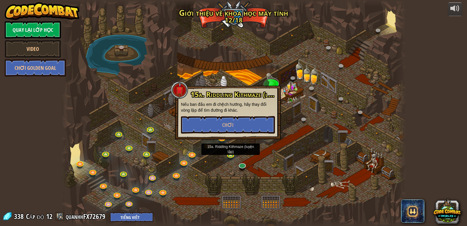
drag, startPoint x: 273, startPoint y: 150, endPoint x: 262, endPoint y: 158, distance: 13.5
click at [272, 151] on div at bounding box center [233, 113] width 345 height 226
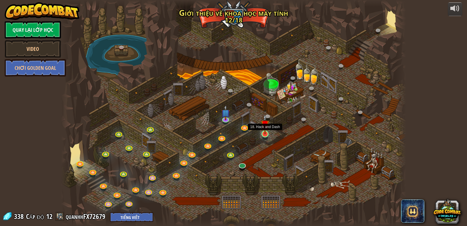
click at [264, 134] on img at bounding box center [265, 124] width 9 height 20
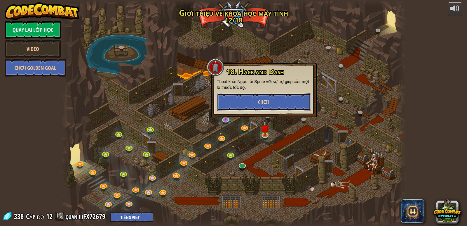
click at [264, 97] on button "Chơi" at bounding box center [264, 102] width 94 height 18
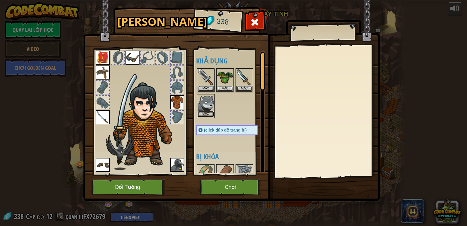
click at [204, 113] on button "Mặc" at bounding box center [206, 114] width 16 height 6
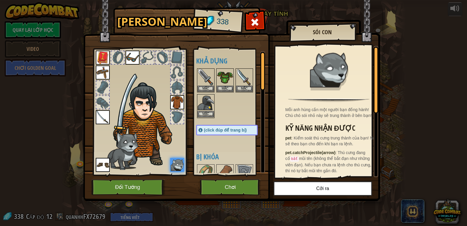
click at [209, 105] on img at bounding box center [206, 103] width 16 height 16
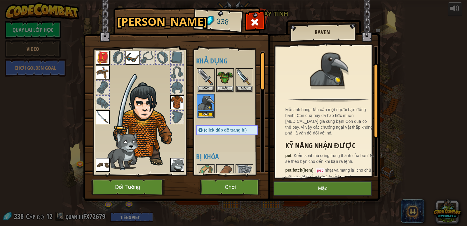
scroll to position [29, 0]
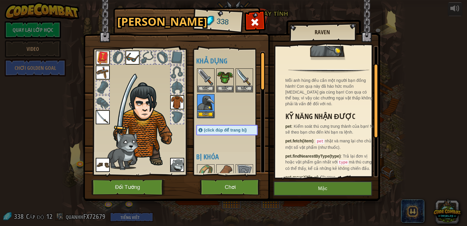
click at [183, 166] on img at bounding box center [177, 165] width 14 height 14
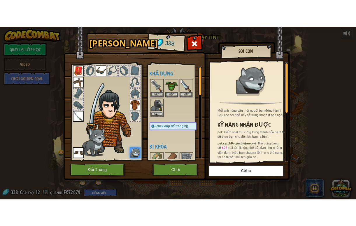
scroll to position [130, 0]
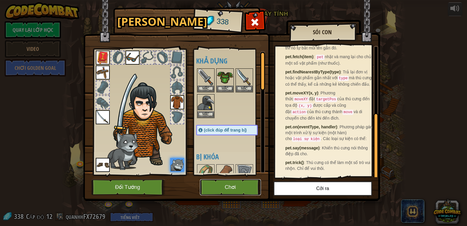
click at [219, 181] on button "Chơi" at bounding box center [230, 187] width 61 height 16
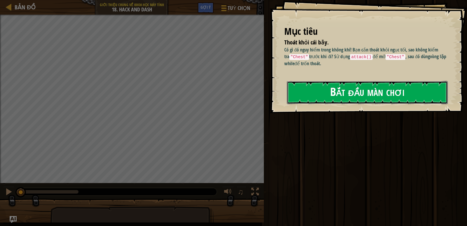
click at [312, 90] on button "Bắt đầu màn chơi" at bounding box center [367, 92] width 161 height 23
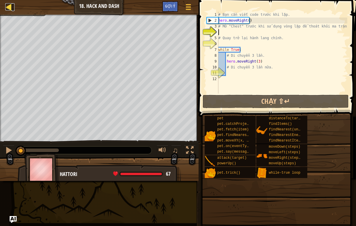
click at [5, 6] on div at bounding box center [8, 6] width 7 height 7
select select "vi"
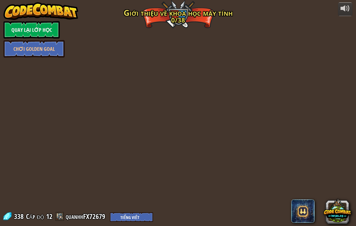
select select "vi"
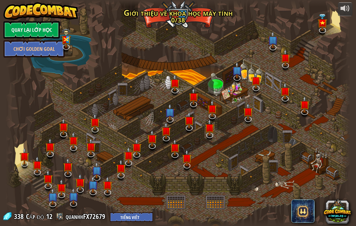
select select "vi"
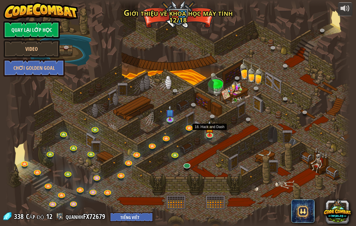
select select "vi"
click at [207, 135] on link at bounding box center [210, 134] width 12 height 12
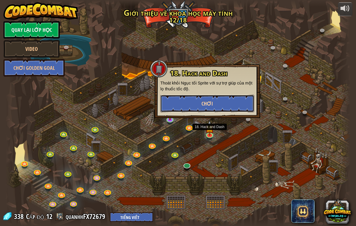
click at [205, 102] on span "Chơi" at bounding box center [207, 103] width 11 height 7
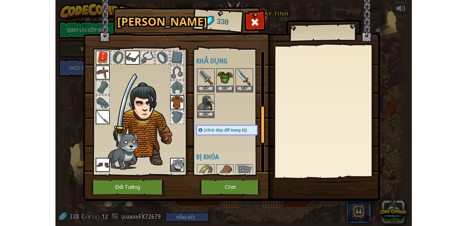
scroll to position [204, 0]
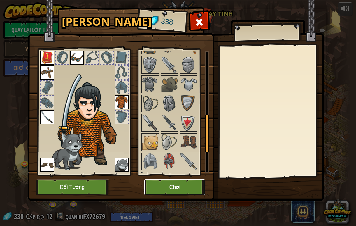
click at [170, 179] on button "Chơi" at bounding box center [174, 187] width 61 height 16
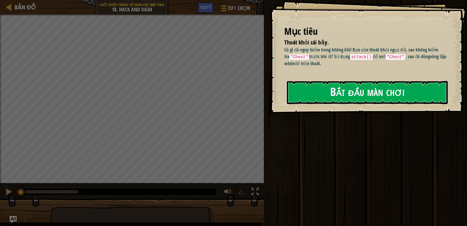
click at [370, 90] on button "Bắt đầu màn chơi" at bounding box center [367, 92] width 161 height 23
